Goal: Transaction & Acquisition: Book appointment/travel/reservation

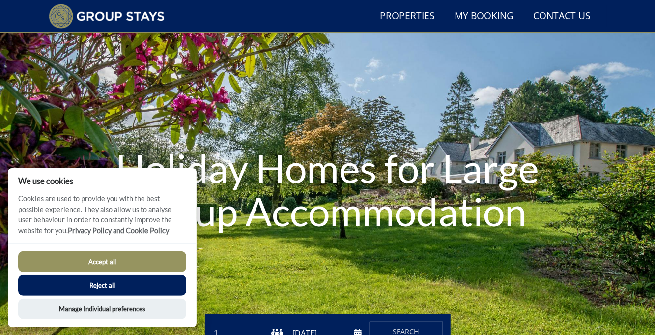
click at [155, 272] on button "Accept all" at bounding box center [102, 261] width 168 height 21
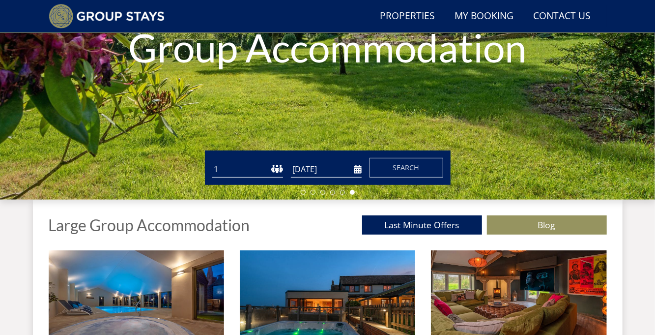
scroll to position [205, 0]
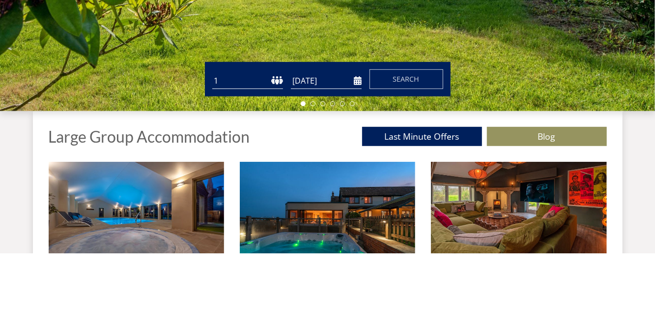
click at [357, 164] on input "[DATE]" at bounding box center [326, 162] width 71 height 16
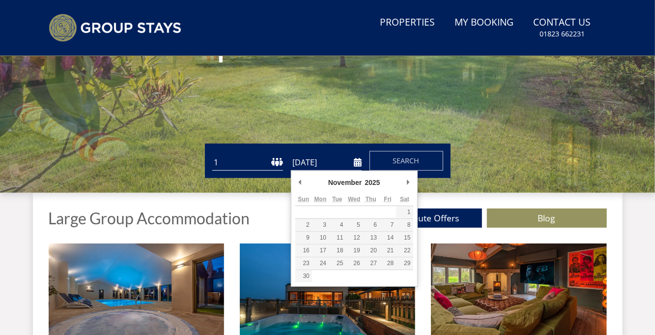
type input "[DATE]"
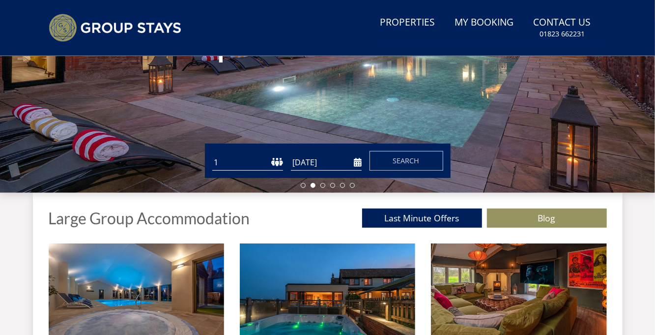
click at [234, 163] on select "1 2 3 4 5 6 7 8 9 10 11 12 13 14 15 16 17 18 19 20 21 22 23 24 25 26 27 28 29 3…" at bounding box center [247, 162] width 71 height 16
select select "12"
click at [212, 154] on select "1 2 3 4 5 6 7 8 9 10 11 12 13 14 15 16 17 18 19 20 21 22 23 24 25 26 27 28 29 3…" at bounding box center [247, 162] width 71 height 16
click at [416, 170] on button "Search" at bounding box center [407, 161] width 74 height 20
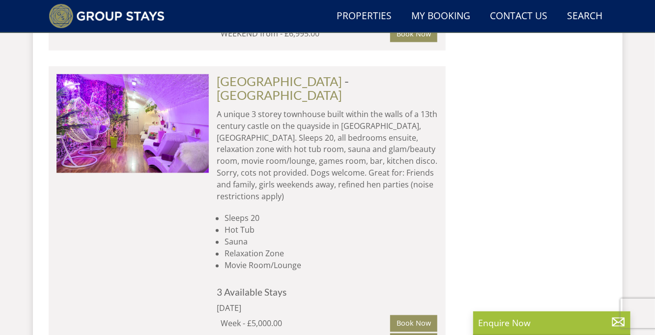
scroll to position [4953, 0]
